Goal: Contribute content: Add original content to the website for others to see

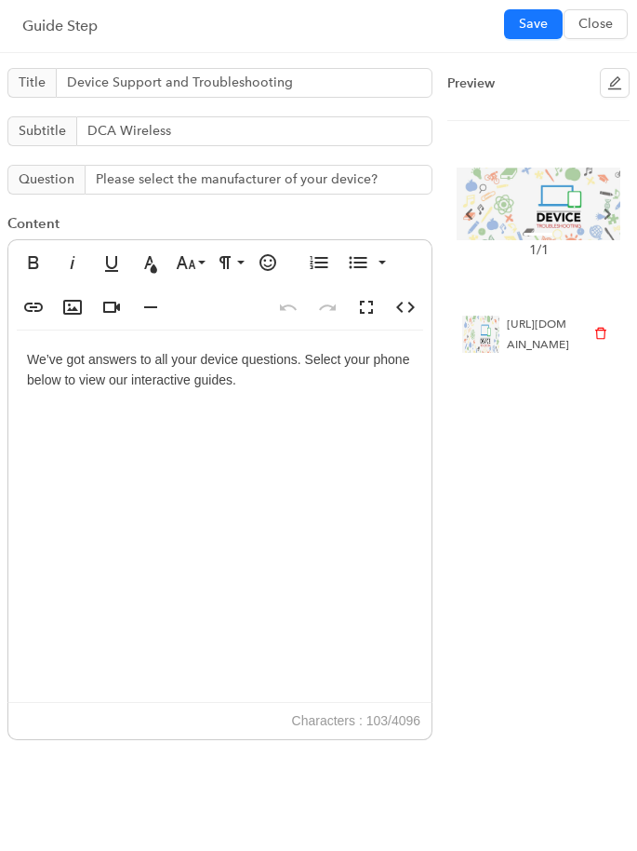
click at [568, 355] on div "[URL][DOMAIN_NAME]" at bounding box center [539, 334] width 65 height 41
drag, startPoint x: 560, startPoint y: 478, endPoint x: 504, endPoint y: 322, distance: 166.0
click at [504, 322] on li "[URL][DOMAIN_NAME]" at bounding box center [539, 334] width 182 height 56
copy span "[URL][DOMAIN_NAME]"
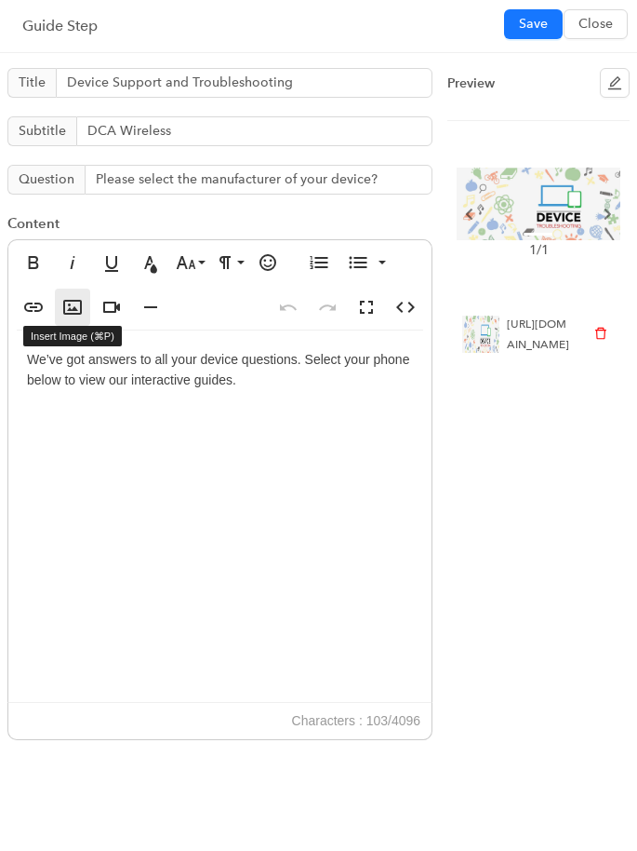
click at [84, 302] on button "Insert Image" at bounding box center [72, 306] width 35 height 37
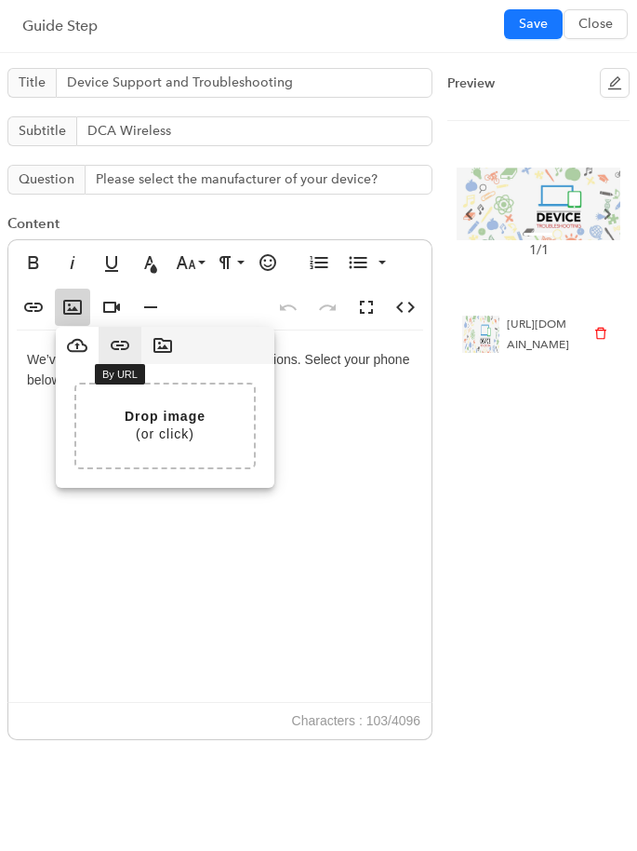
click at [126, 349] on icon "button" at bounding box center [120, 345] width 22 height 22
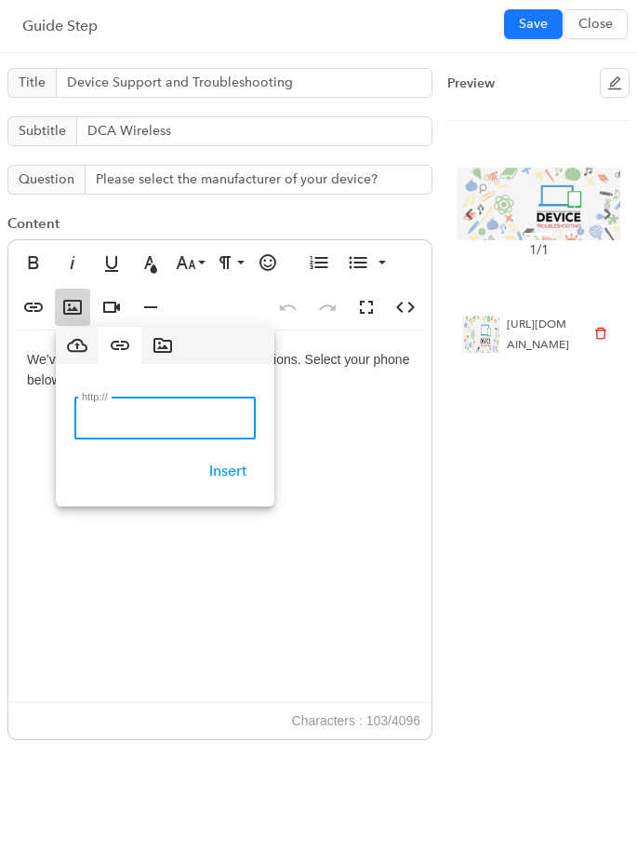
click at [150, 422] on input "http://" at bounding box center [164, 417] width 181 height 43
paste input "[URL][DOMAIN_NAME]"
type input "[URL][DOMAIN_NAME]"
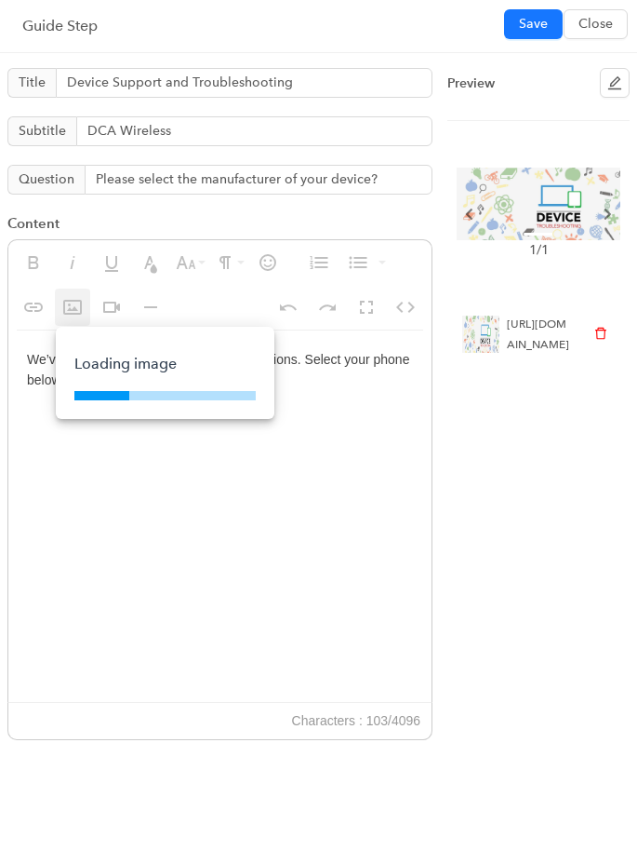
scroll to position [0, 0]
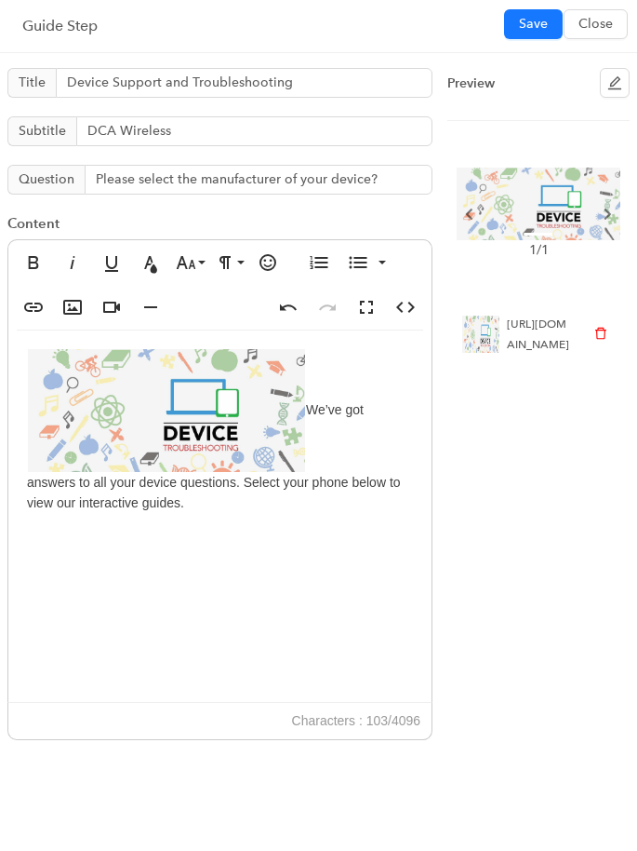
drag, startPoint x: 553, startPoint y: 468, endPoint x: 503, endPoint y: 325, distance: 151.6
click at [503, 325] on li "[URL][DOMAIN_NAME]" at bounding box center [539, 334] width 182 height 56
copy span "[URL][DOMAIN_NAME]"
click at [555, 355] on div "[URL][DOMAIN_NAME]" at bounding box center [539, 334] width 65 height 41
drag, startPoint x: 567, startPoint y: 472, endPoint x: 506, endPoint y: 326, distance: 158.1
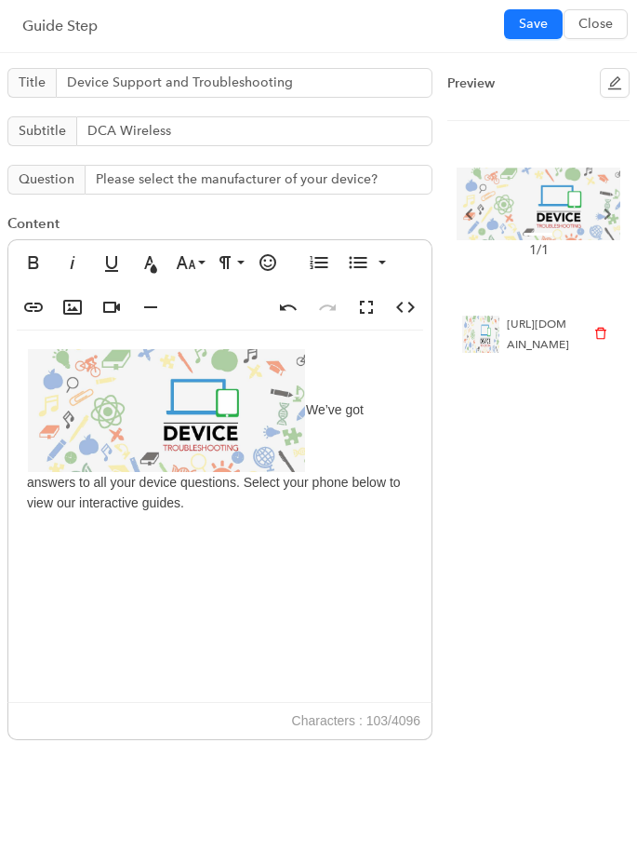
click at [507, 326] on div "[URL][DOMAIN_NAME]" at bounding box center [539, 334] width 65 height 41
copy span "[URL][DOMAIN_NAME]"
